Goal: Navigation & Orientation: Find specific page/section

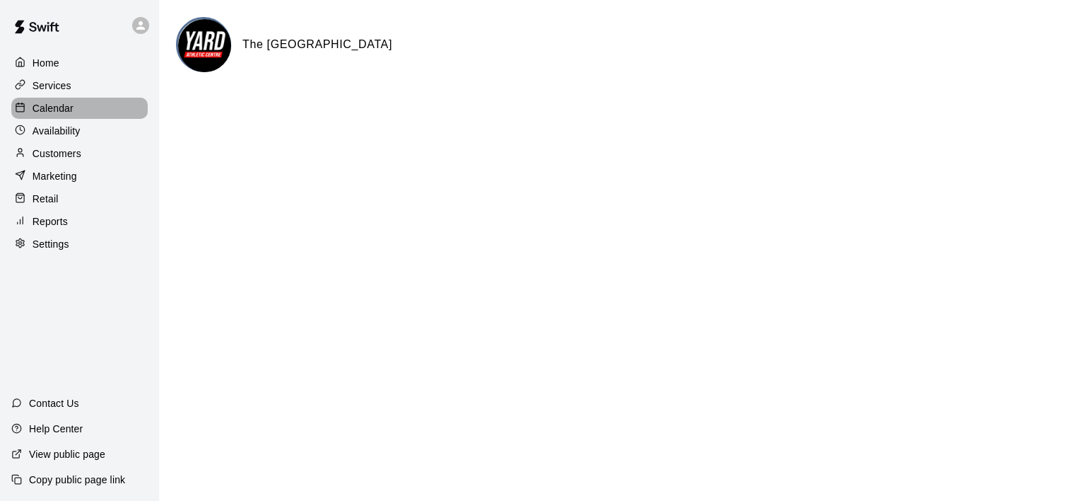
click at [33, 115] on p "Calendar" at bounding box center [53, 108] width 41 height 14
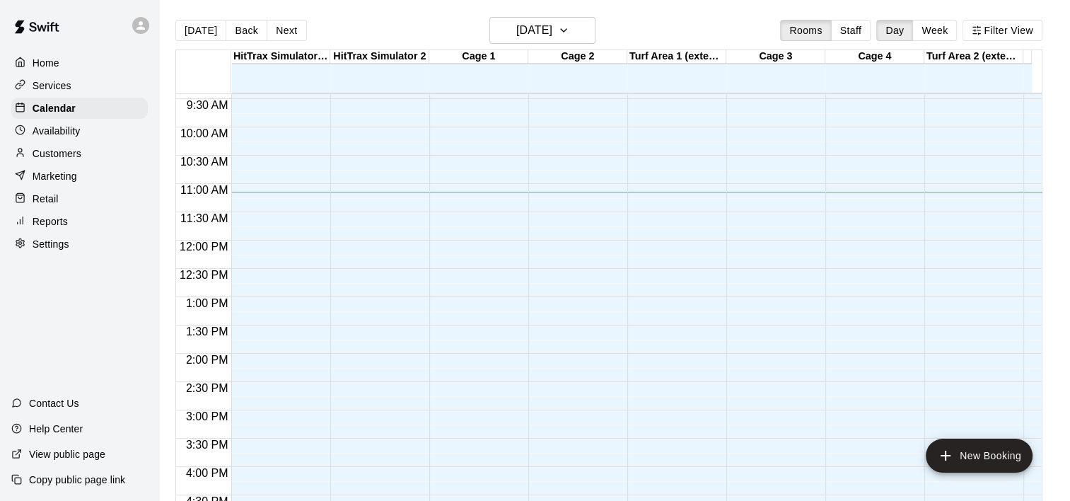
scroll to position [510, 0]
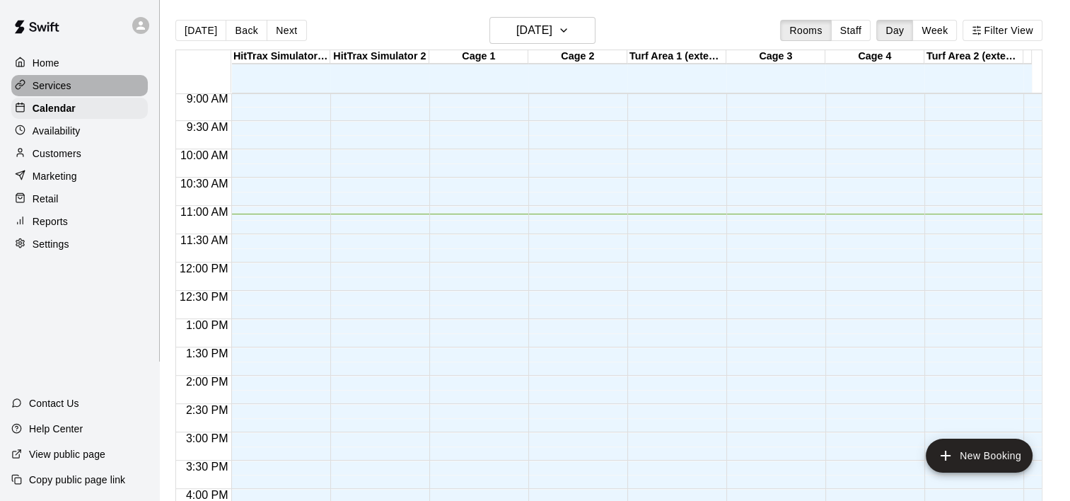
click at [37, 83] on p "Services" at bounding box center [52, 85] width 39 height 14
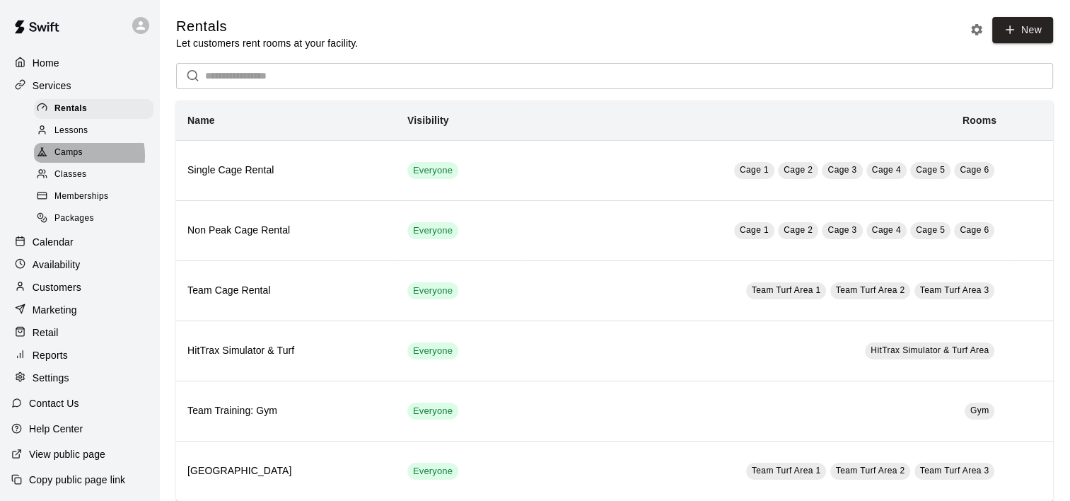
click at [73, 160] on span "Camps" at bounding box center [68, 153] width 28 height 14
